Goal: Transaction & Acquisition: Purchase product/service

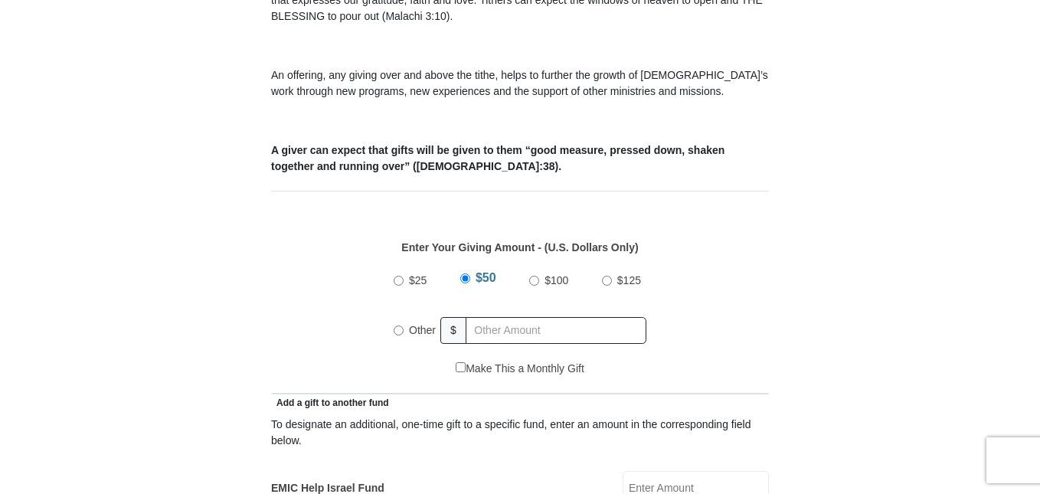
scroll to position [536, 0]
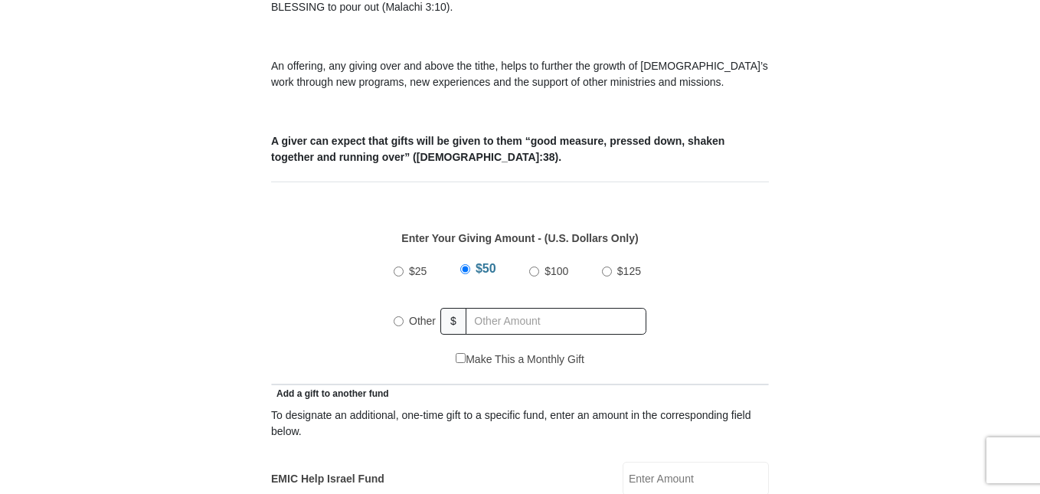
click at [397, 316] on input "Other" at bounding box center [399, 321] width 10 height 10
radio input "true"
type input "420.00"
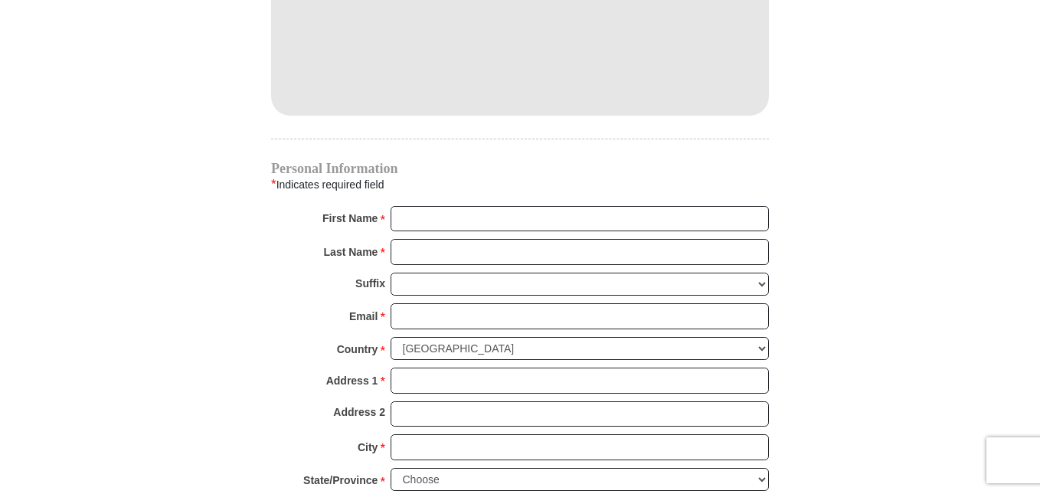
scroll to position [1455, 0]
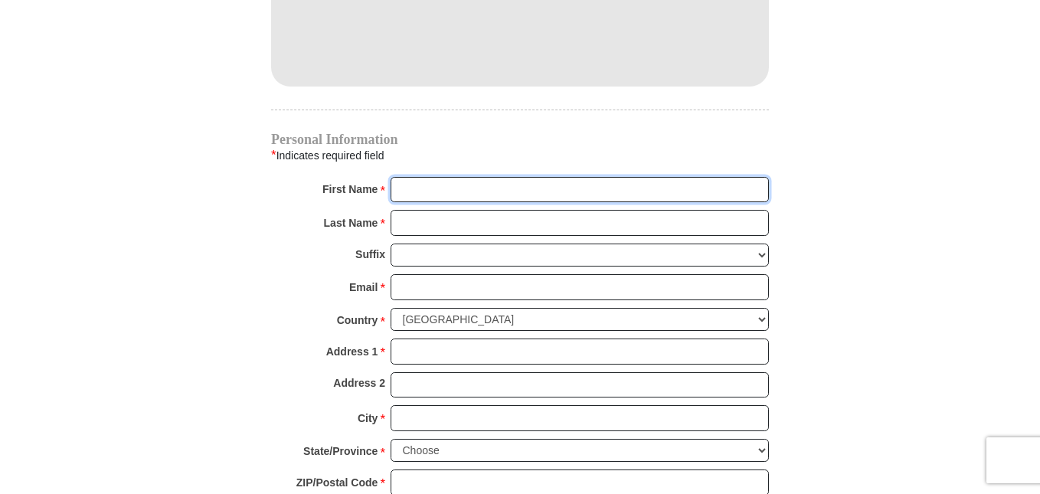
click at [433, 177] on input "First Name *" at bounding box center [579, 190] width 378 height 26
type input "[PERSON_NAME]"
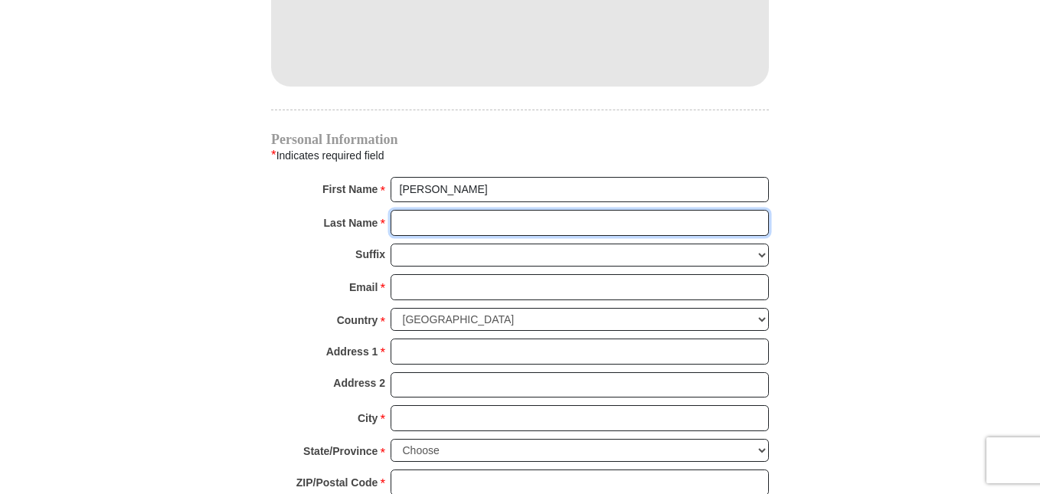
type input "Franklin"
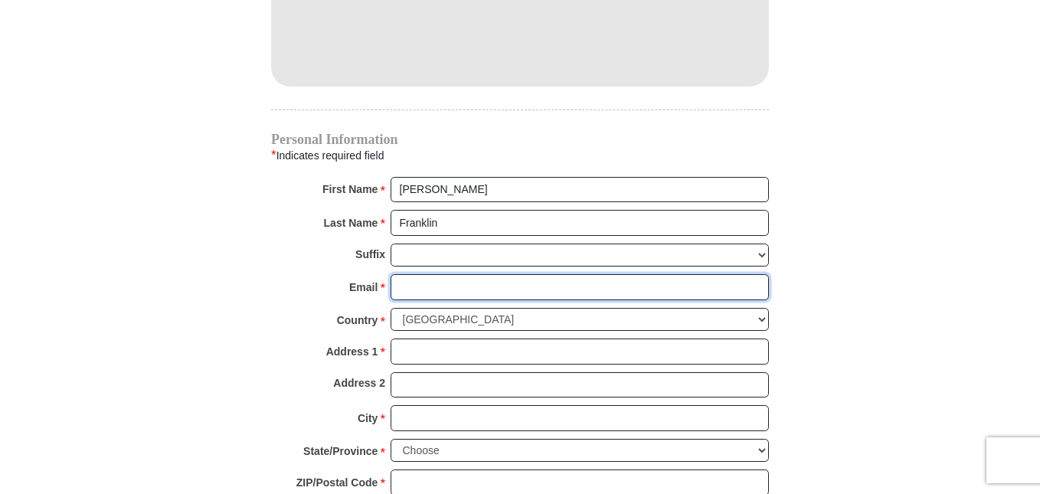
type input "[EMAIL_ADDRESS][DOMAIN_NAME]"
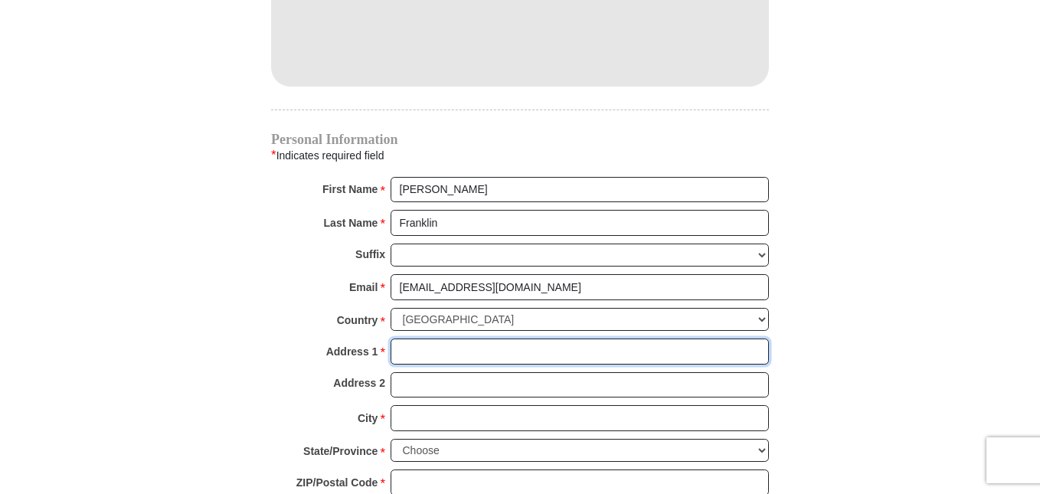
type input "[STREET_ADDRESS][PERSON_NAME]"
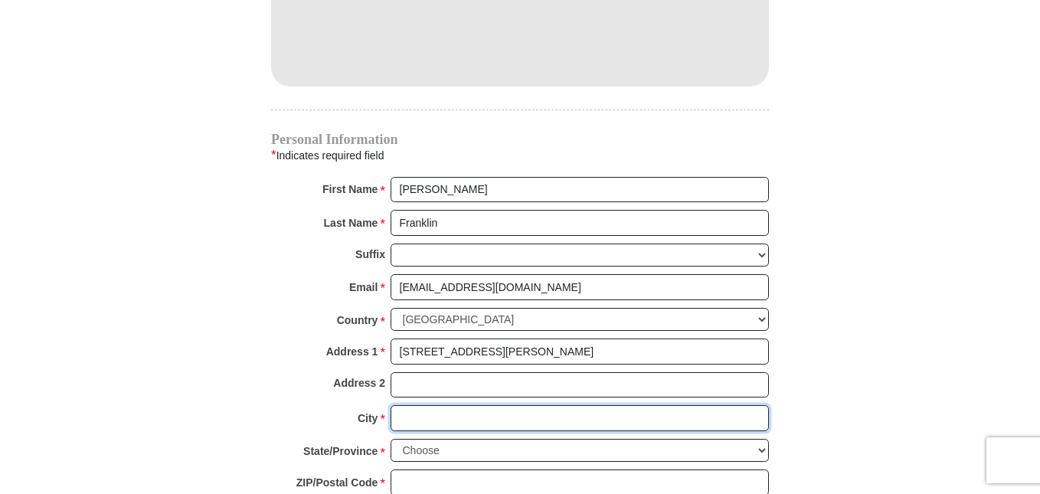
type input "[GEOGRAPHIC_DATA]"
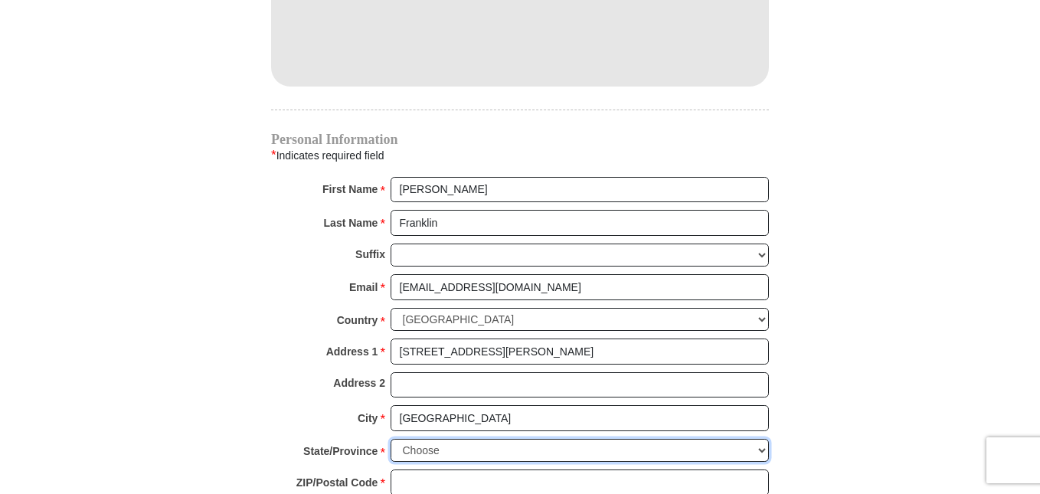
select select "IL"
type input "61920"
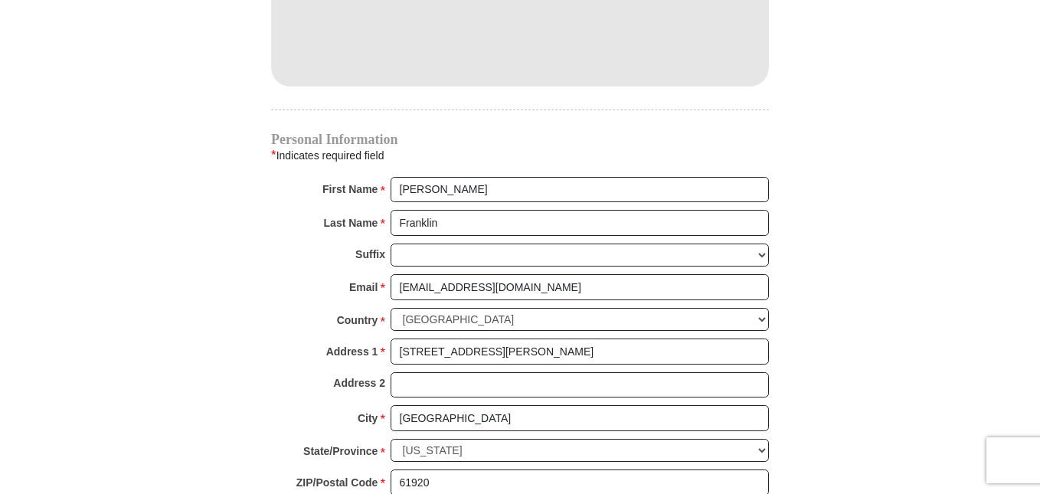
type input "[PHONE_NUMBER]"
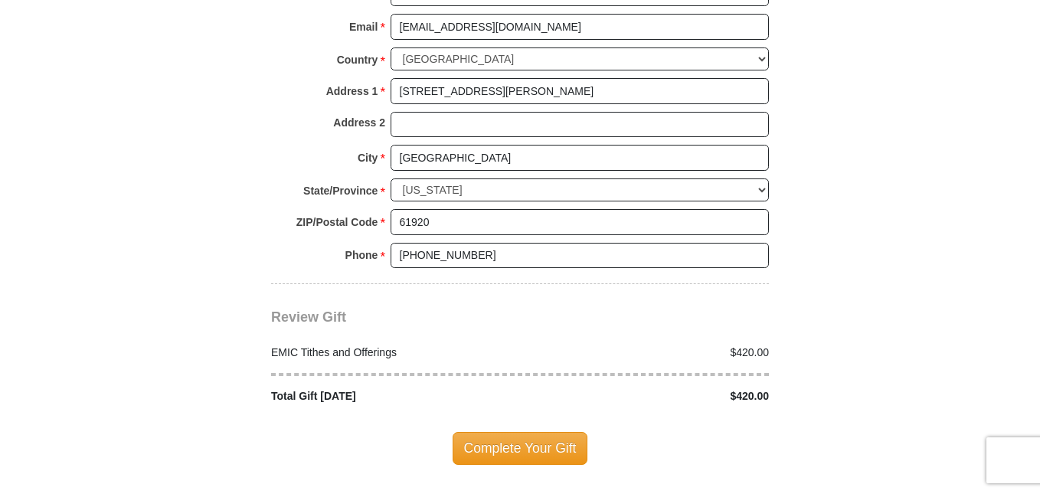
scroll to position [1761, 0]
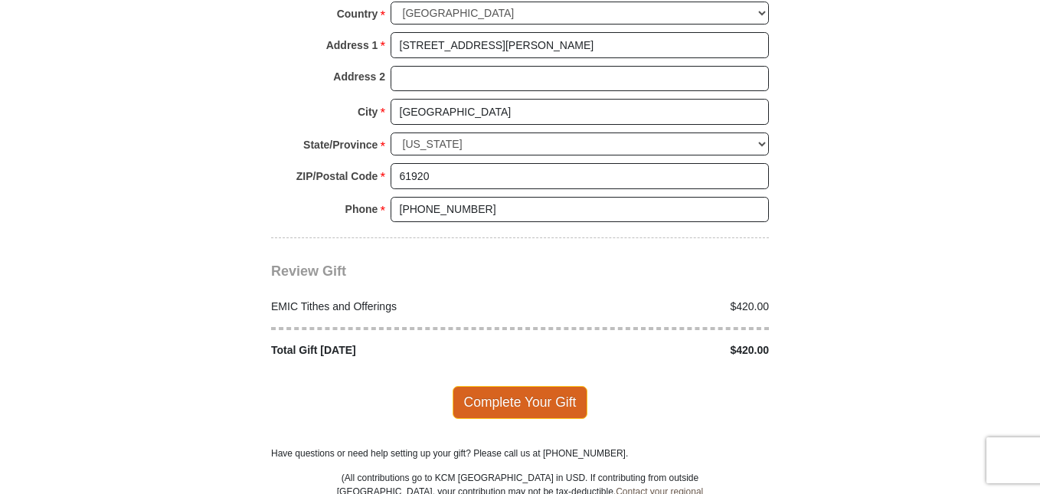
click at [519, 386] on span "Complete Your Gift" at bounding box center [520, 402] width 136 height 32
